Goal: Navigation & Orientation: Find specific page/section

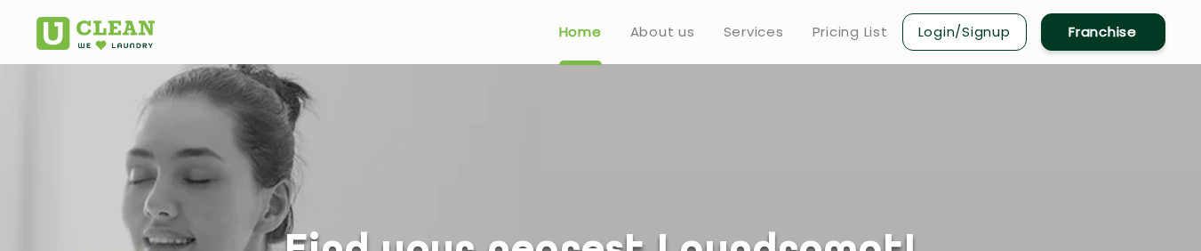
click at [449, 129] on div "Find your nearest Laundromat! Please select the location Order Now Place Your O…" at bounding box center [601, 239] width 1156 height 350
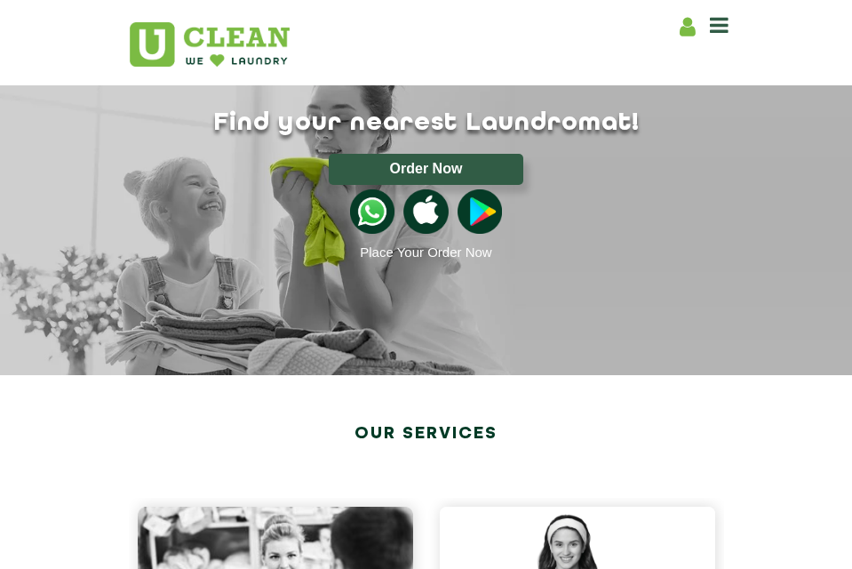
click at [710, 17] on icon at bounding box center [719, 24] width 19 height 21
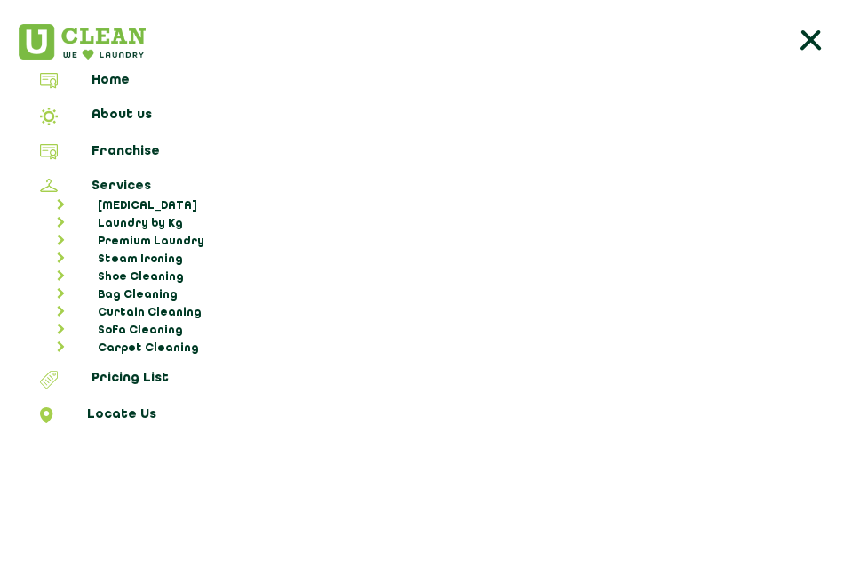
click at [812, 43] on line at bounding box center [812, 40] width 16 height 16
